Goal: Transaction & Acquisition: Subscribe to service/newsletter

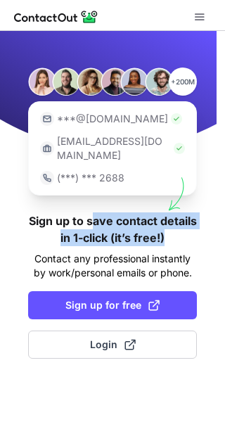
drag, startPoint x: 91, startPoint y: 208, endPoint x: 168, endPoint y: 224, distance: 78.2
click at [168, 224] on h1 "Sign up to save contact details in 1-click (it’s free!)" at bounding box center [112, 229] width 169 height 34
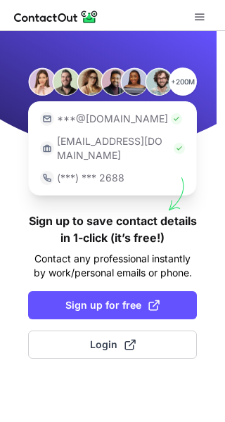
click at [185, 233] on div "+200M ***@[DOMAIN_NAME] [EMAIL_ADDRESS][DOMAIN_NAME] (***) *** 2688 Sign up to …" at bounding box center [112, 226] width 225 height 391
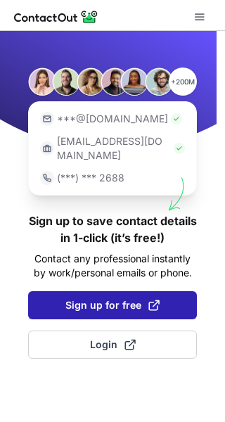
click at [127, 291] on button "Sign up for free" at bounding box center [112, 305] width 169 height 28
click at [124, 298] on span "Sign up for free" at bounding box center [112, 305] width 94 height 14
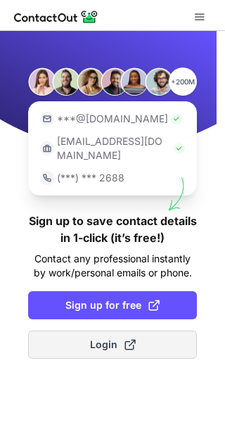
click at [115, 338] on span "Login" at bounding box center [113, 345] width 46 height 14
